Goal: Task Accomplishment & Management: Manage account settings

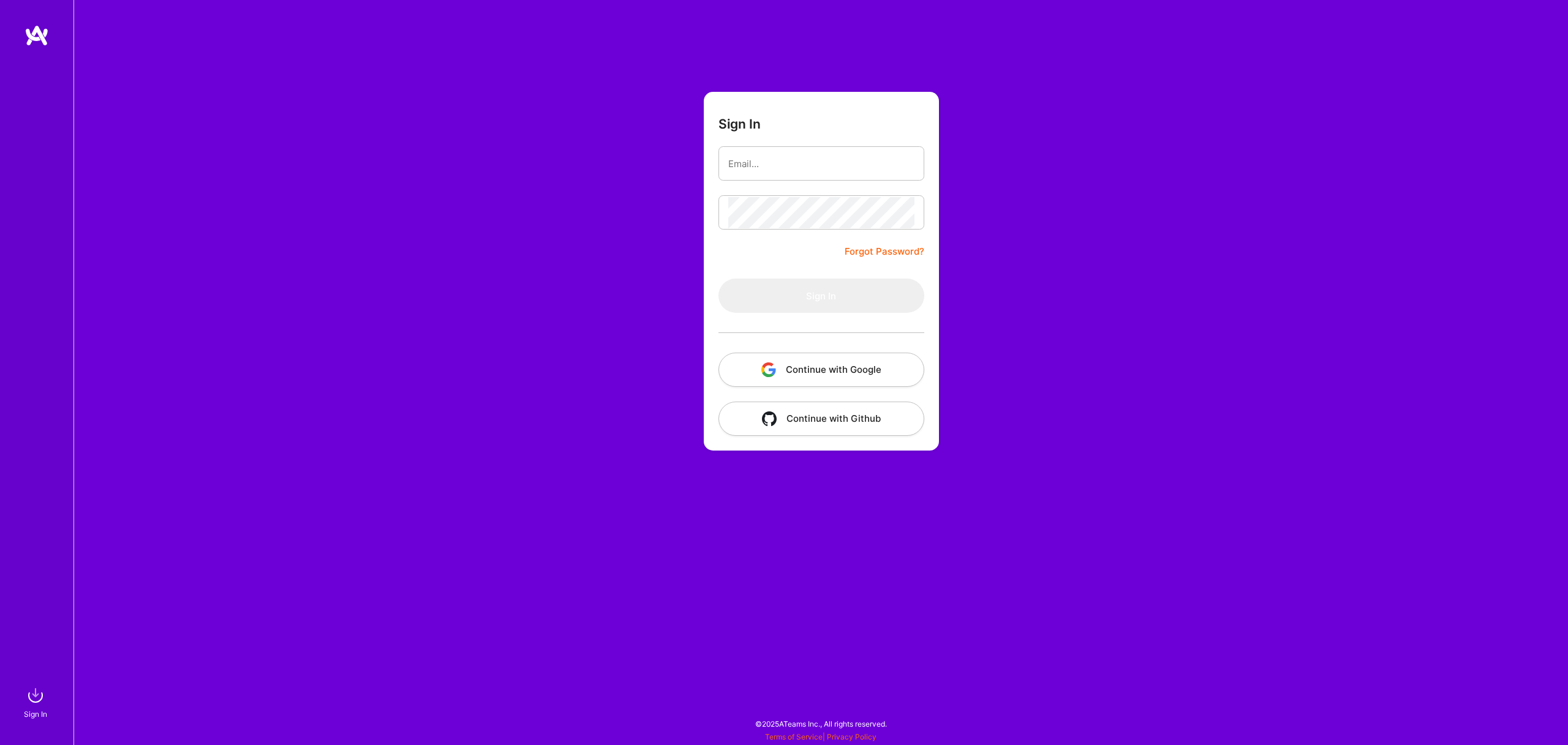
click at [829, 353] on button "Continue with Google" at bounding box center [821, 370] width 206 height 35
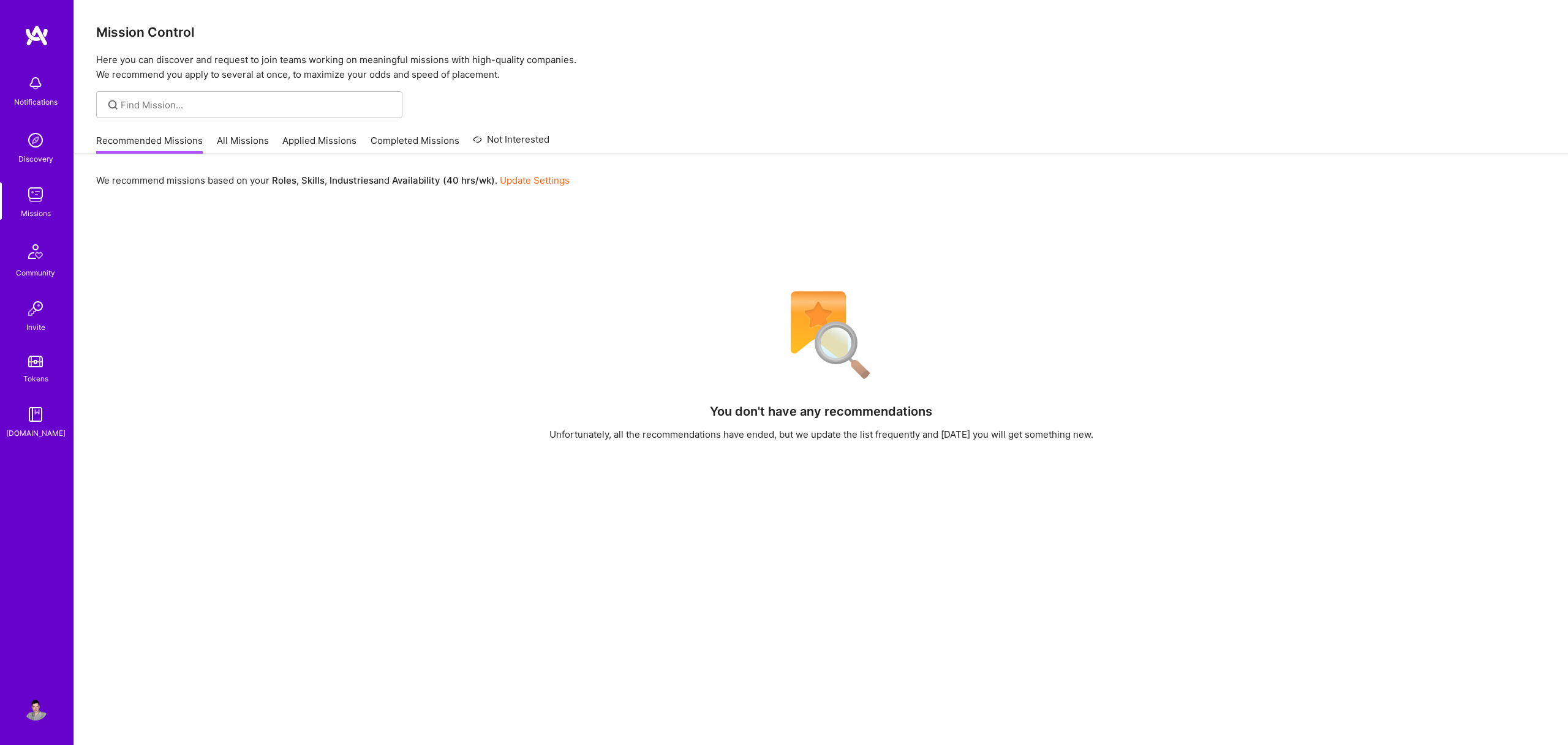
click at [44, 33] on img at bounding box center [37, 35] width 25 height 22
click at [43, 35] on img at bounding box center [37, 35] width 25 height 22
click at [318, 139] on link "Applied Missions" at bounding box center [320, 144] width 74 height 20
